Goal: Task Accomplishment & Management: Use online tool/utility

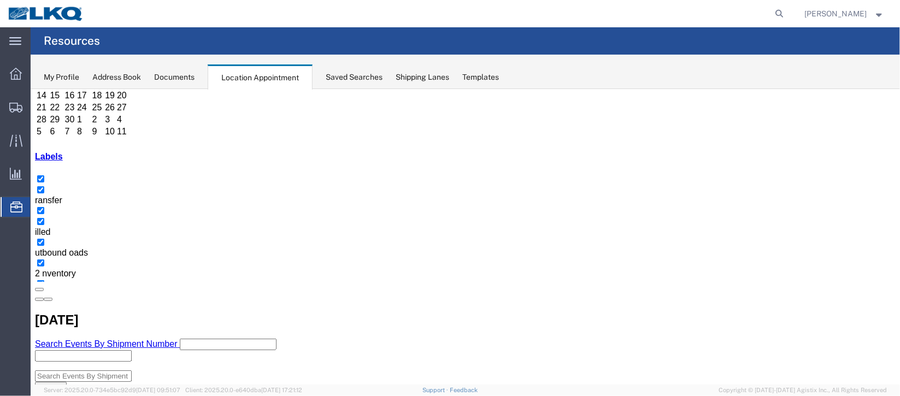
scroll to position [81, 0]
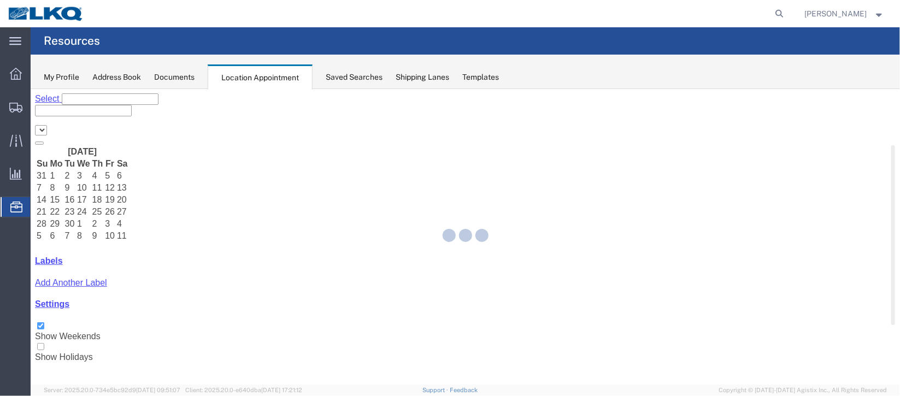
select select "27634"
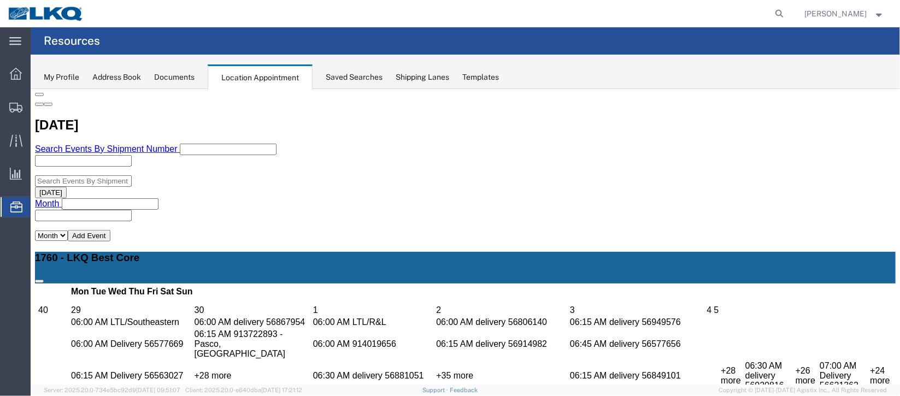
scroll to position [444, 0]
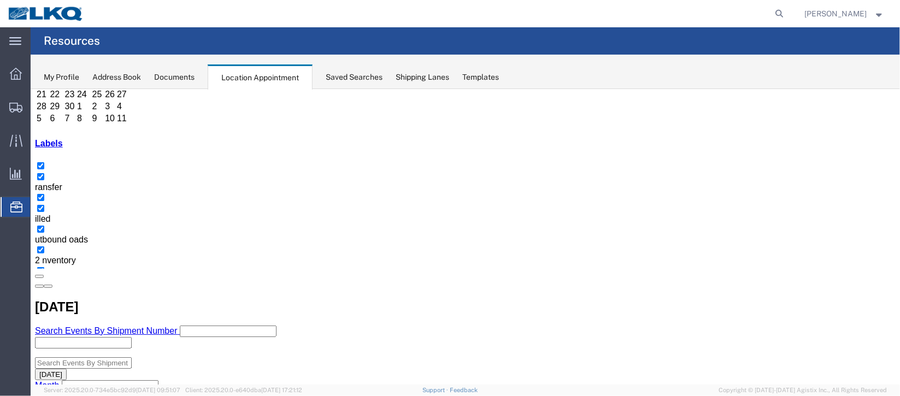
scroll to position [116, 0]
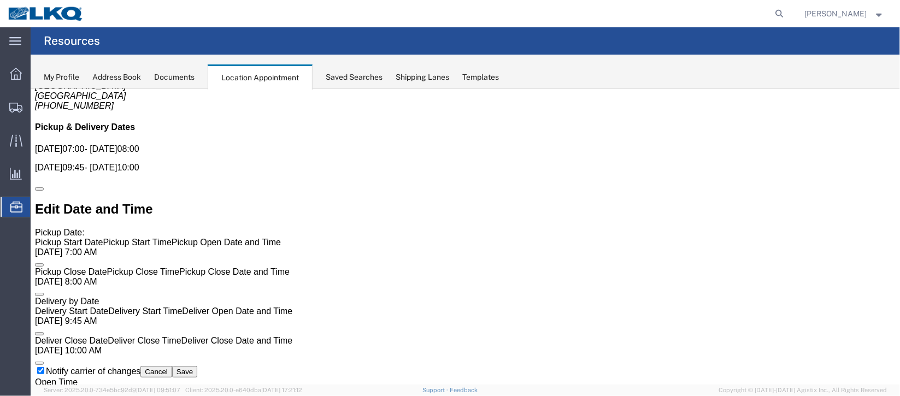
scroll to position [0, 0]
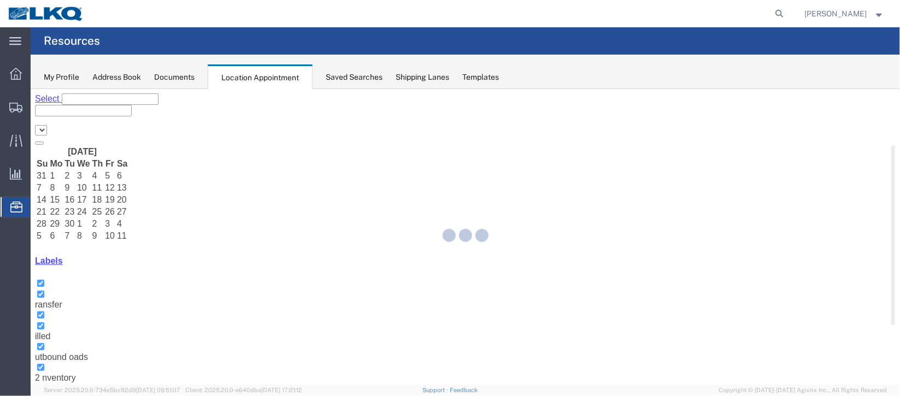
select select "27634"
click at [772, 15] on icon at bounding box center [779, 13] width 15 height 15
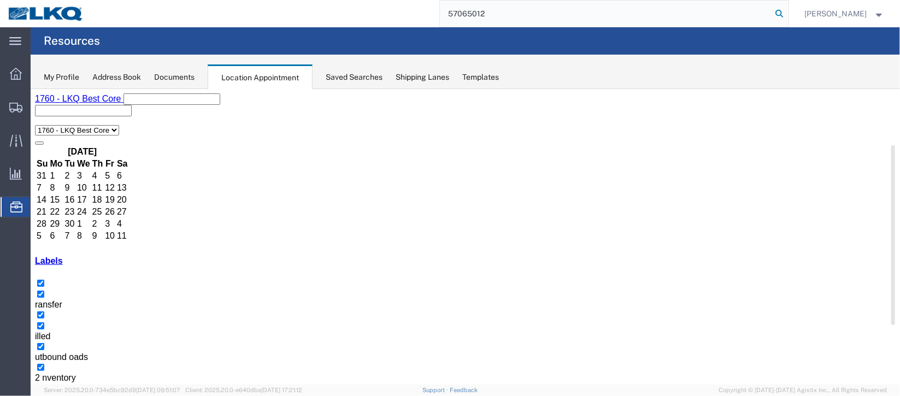
type input "57065012"
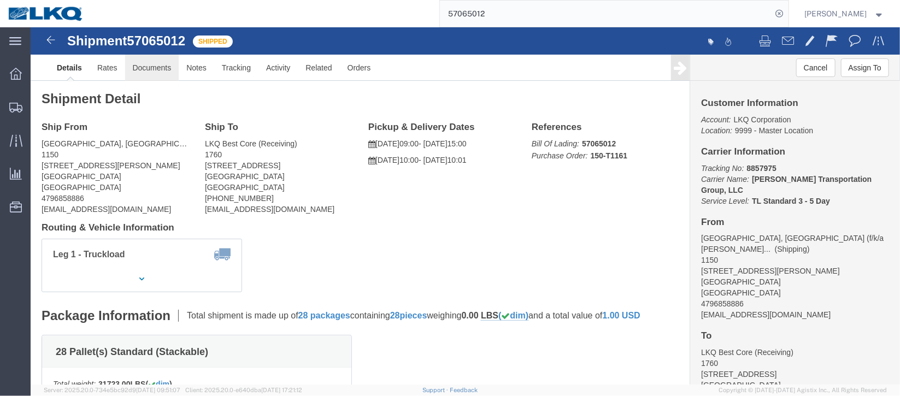
click link "Documents"
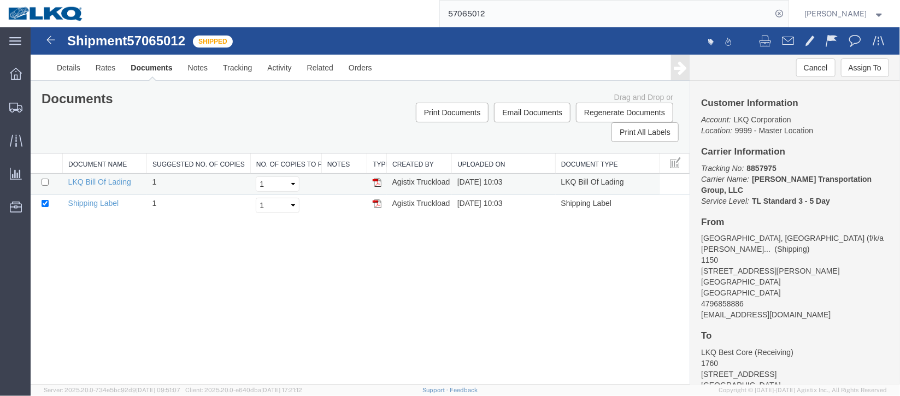
click at [378, 180] on img at bounding box center [376, 182] width 9 height 9
click at [0, 0] on span "Location Appointment" at bounding box center [0, 0] width 0 height 0
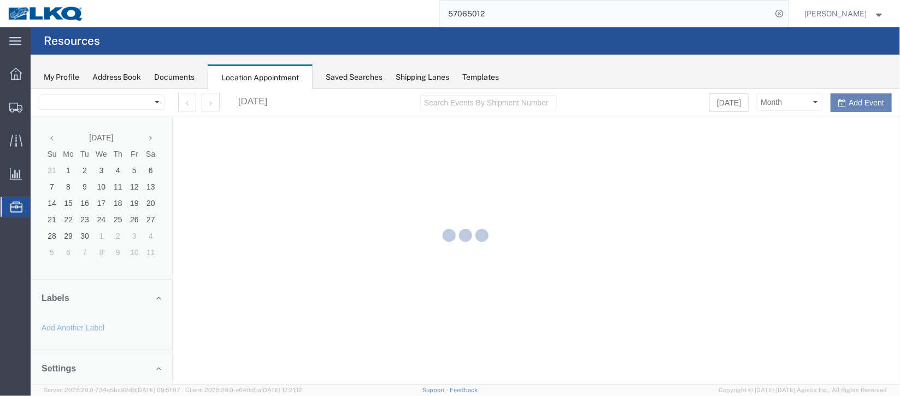
select select "27634"
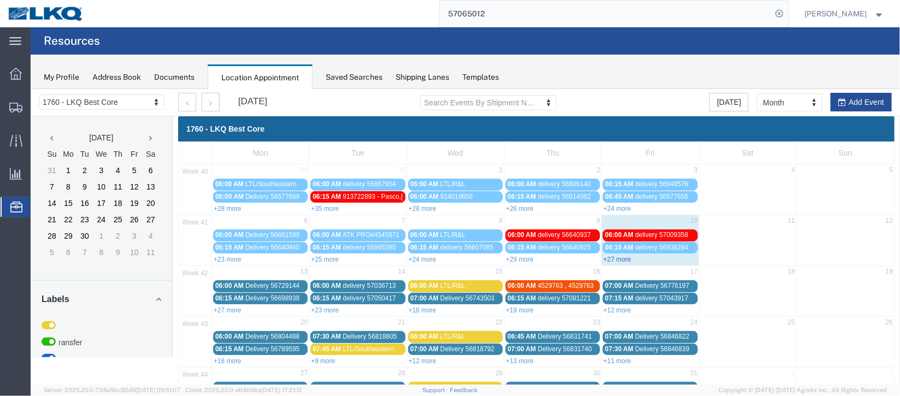
click at [622, 255] on link "+27 more" at bounding box center [617, 259] width 28 height 8
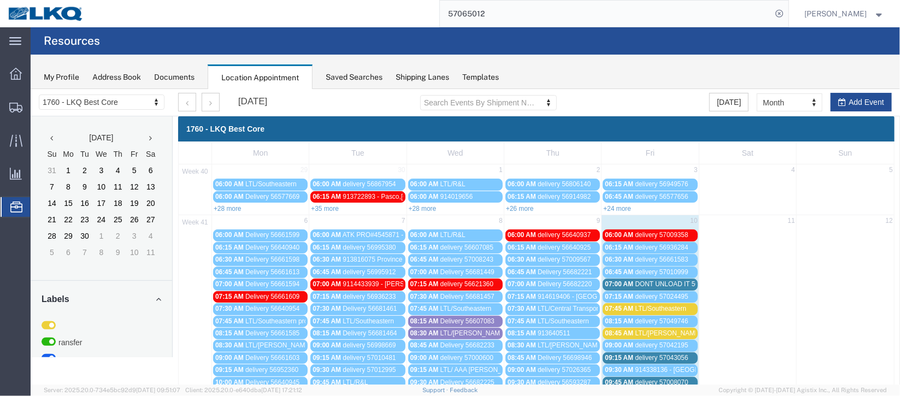
scroll to position [81, 0]
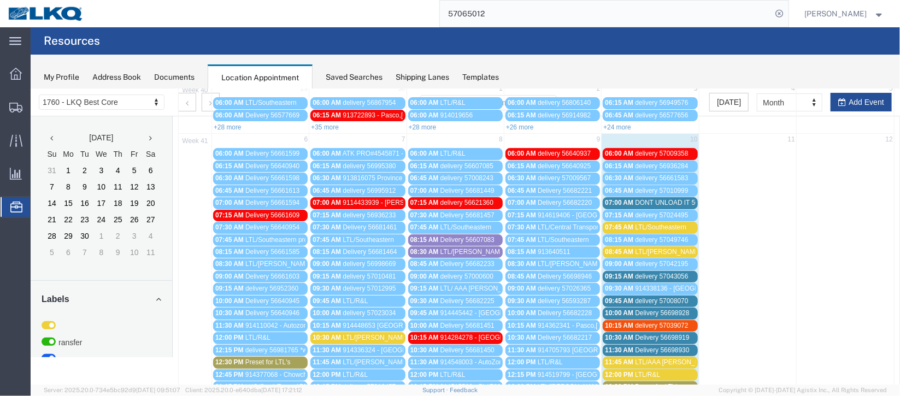
click at [641, 272] on span "delivery 57043056" at bounding box center [661, 276] width 53 height 8
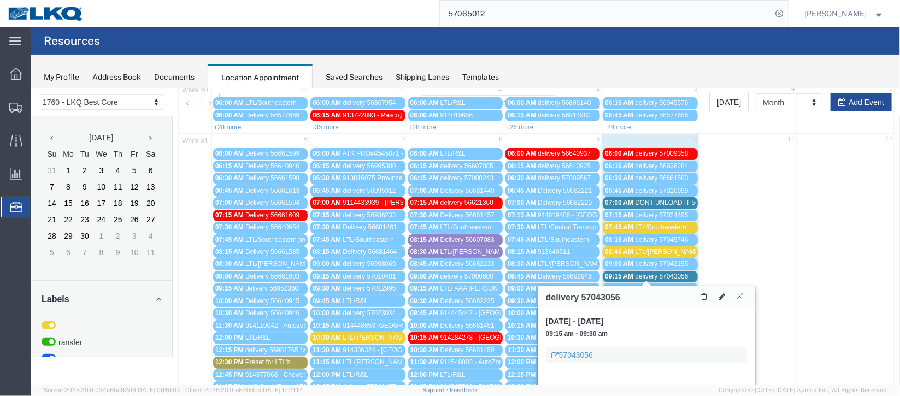
click at [721, 297] on icon at bounding box center [721, 296] width 7 height 8
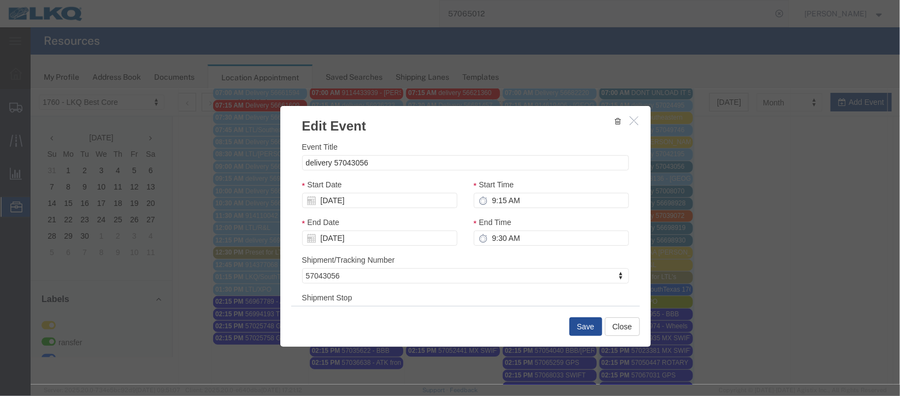
scroll to position [327, 0]
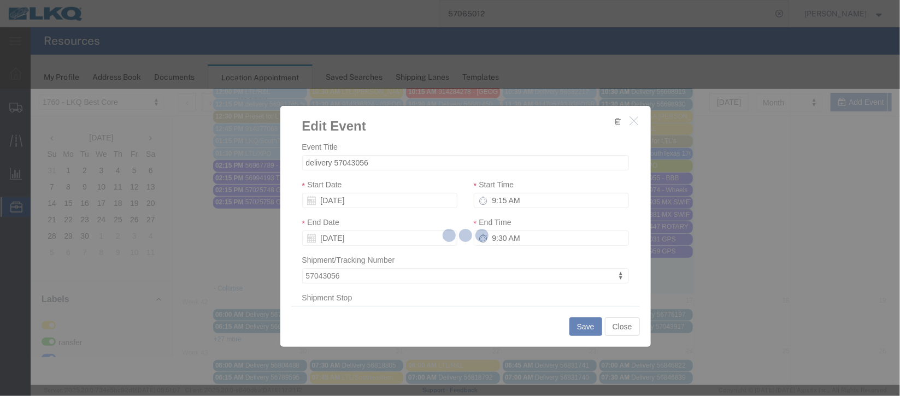
select select
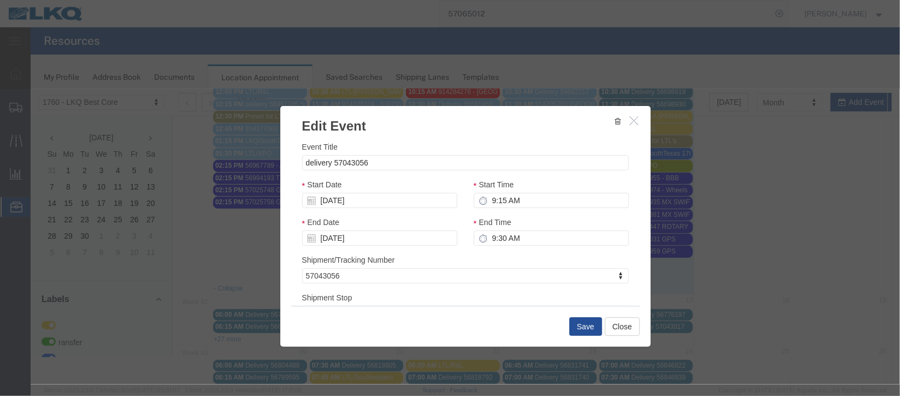
scroll to position [139, 0]
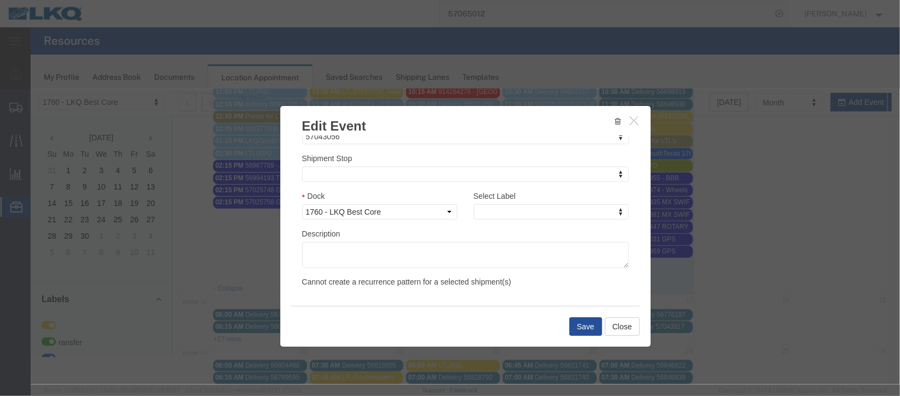
click at [561, 202] on div "Select Label Select Label Select Label LTL Transfer LKQ Billed Outbound Loads Y…" at bounding box center [550, 205] width 155 height 30
type input "de"
select select "40"
click at [580, 330] on button "Save" at bounding box center [585, 326] width 33 height 19
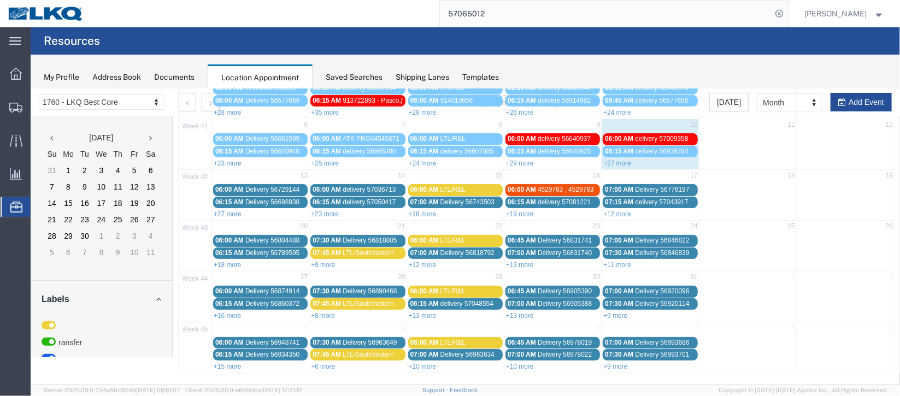
scroll to position [0, 0]
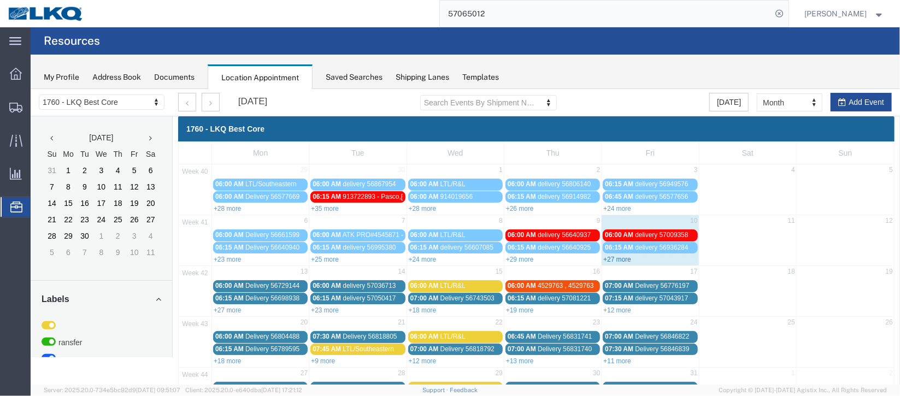
click at [616, 257] on link "+27 more" at bounding box center [617, 259] width 28 height 8
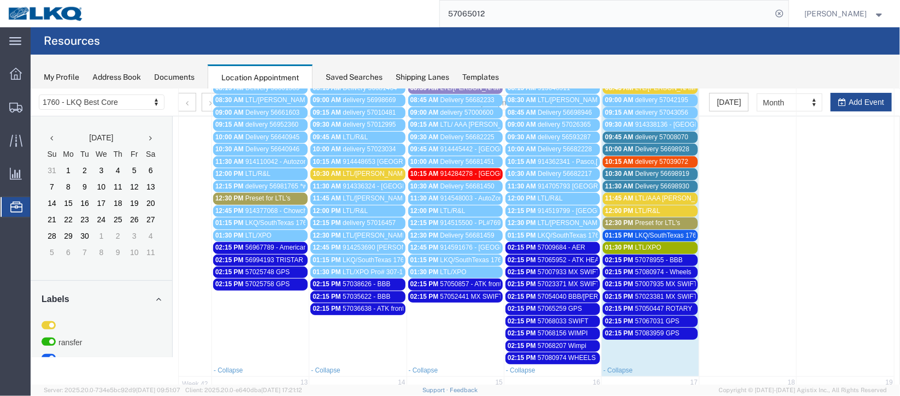
scroll to position [81, 0]
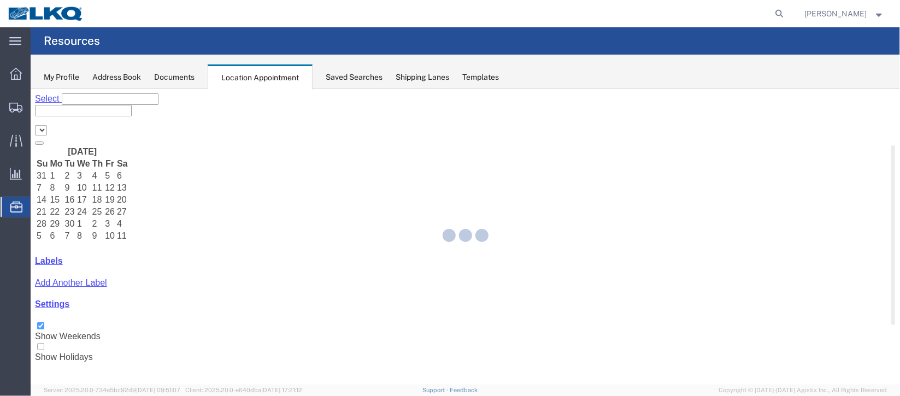
select select "27634"
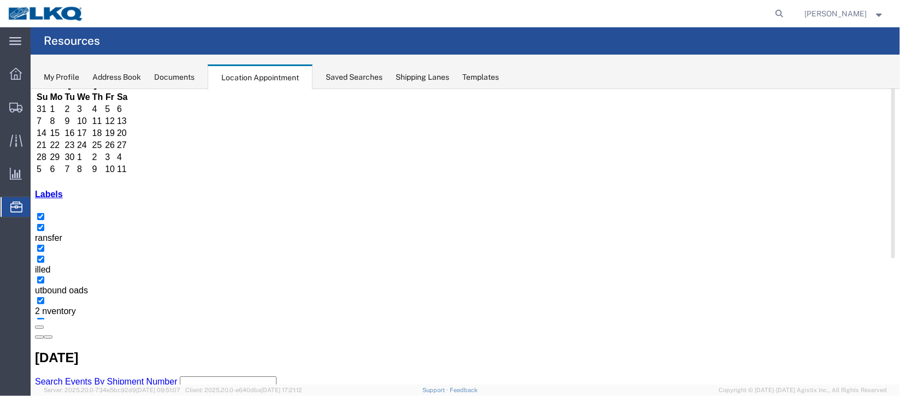
scroll to position [163, 0]
